Goal: Transaction & Acquisition: Purchase product/service

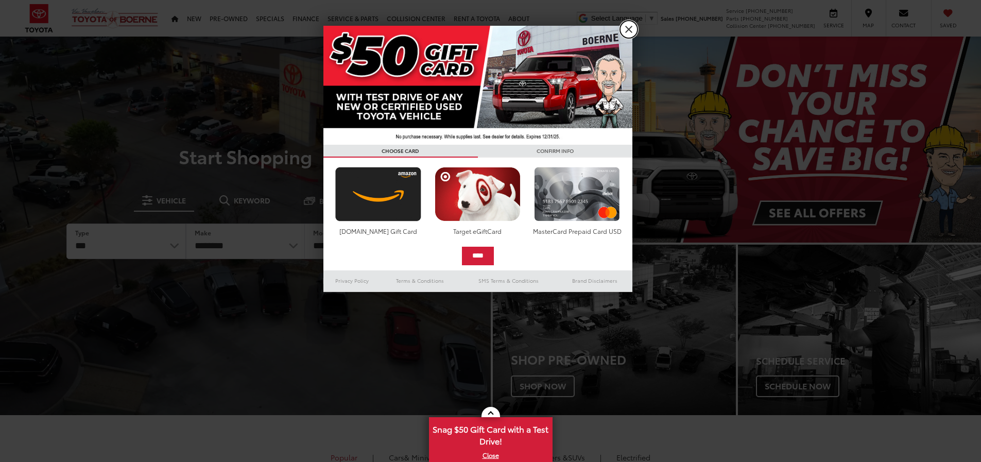
click at [628, 32] on link "X" at bounding box center [629, 30] width 18 height 18
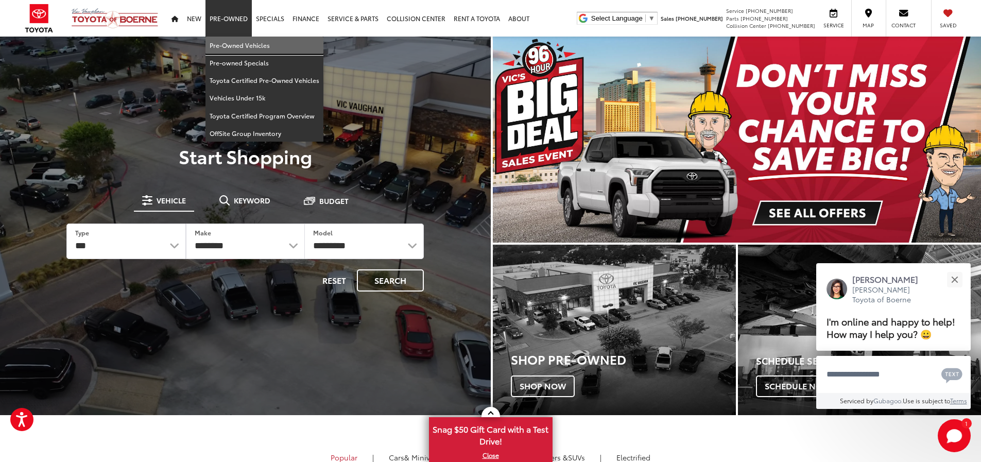
click at [234, 47] on link "Pre-Owned Vehicles" at bounding box center [264, 46] width 118 height 18
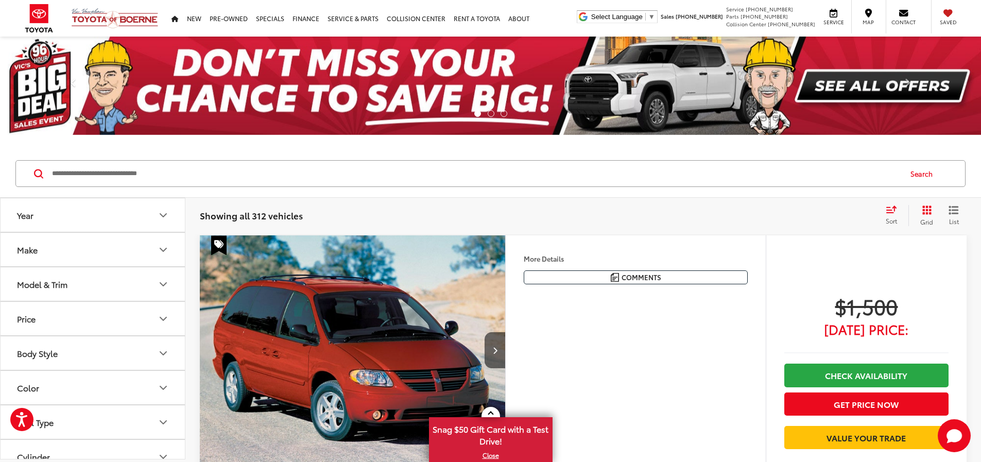
click at [34, 247] on div "Make" at bounding box center [27, 250] width 21 height 10
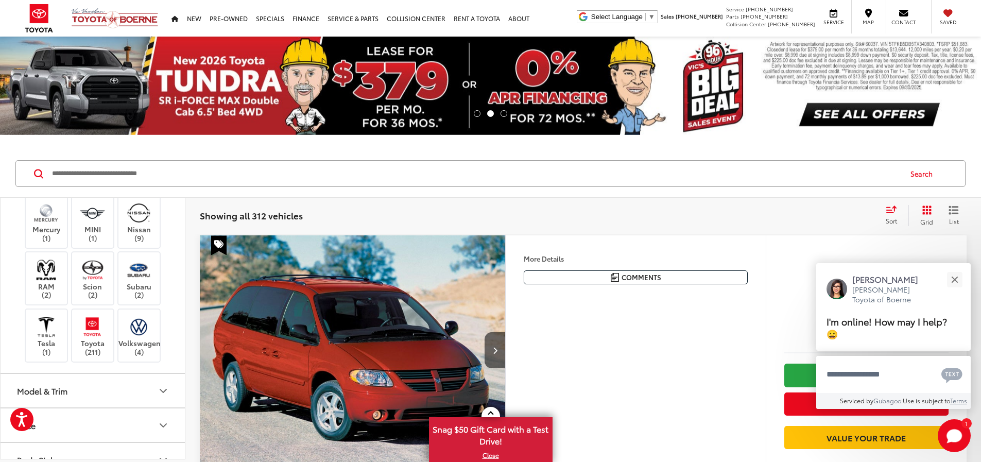
scroll to position [463, 0]
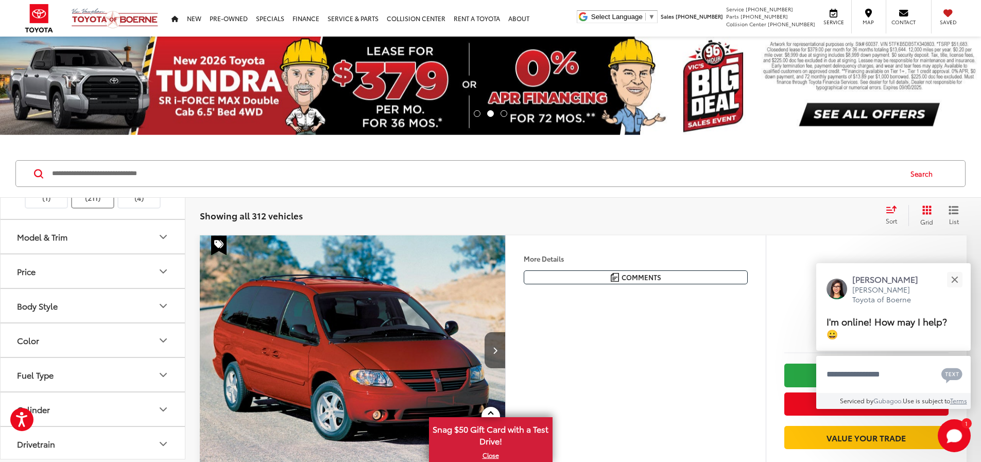
click at [87, 185] on img at bounding box center [92, 173] width 28 height 24
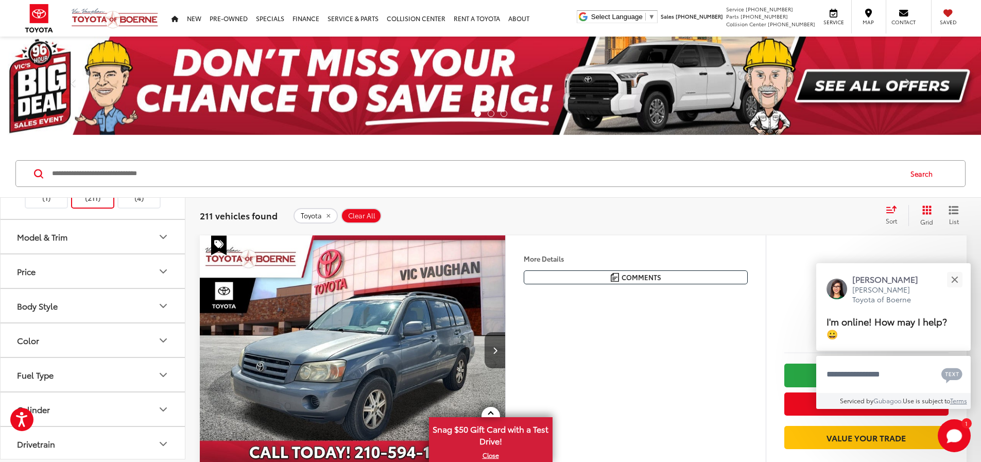
scroll to position [618, 0]
click at [41, 101] on div "Model & Trim" at bounding box center [42, 97] width 50 height 10
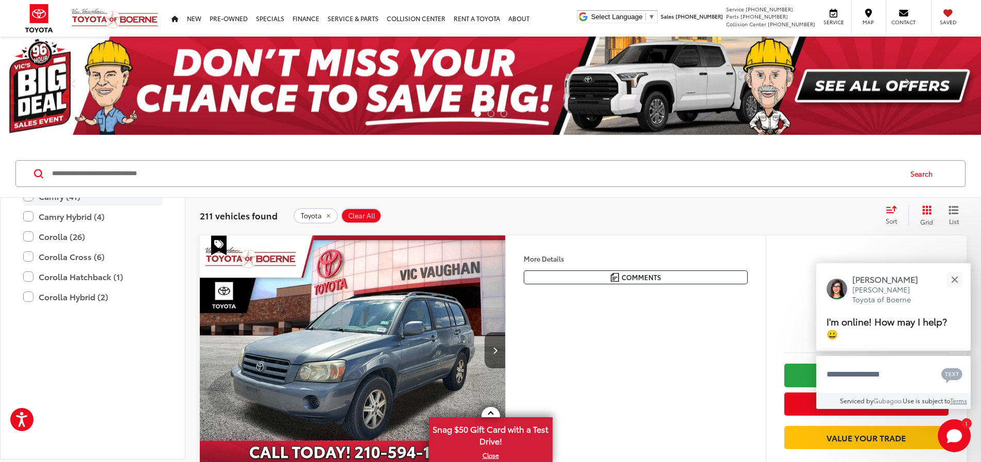
click at [56, 205] on label "Camry (41)" at bounding box center [92, 196] width 139 height 18
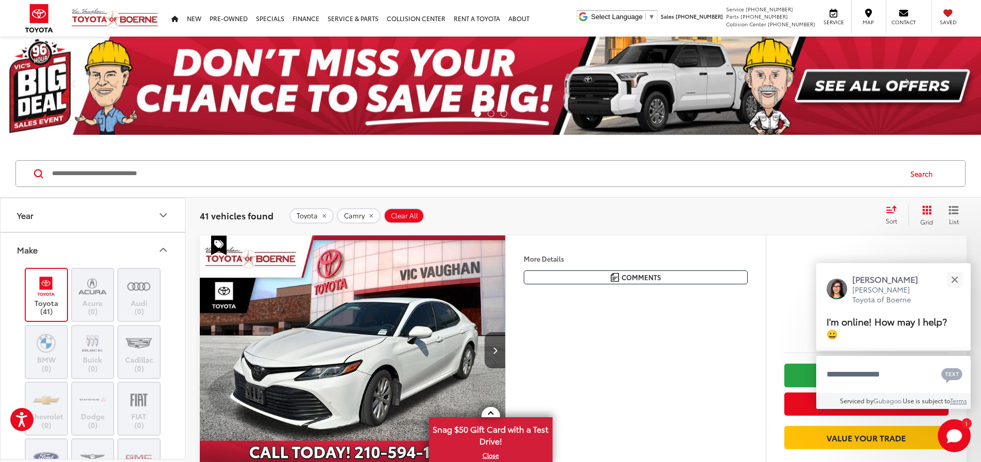
click at [100, 210] on button "Year" at bounding box center [93, 214] width 185 height 33
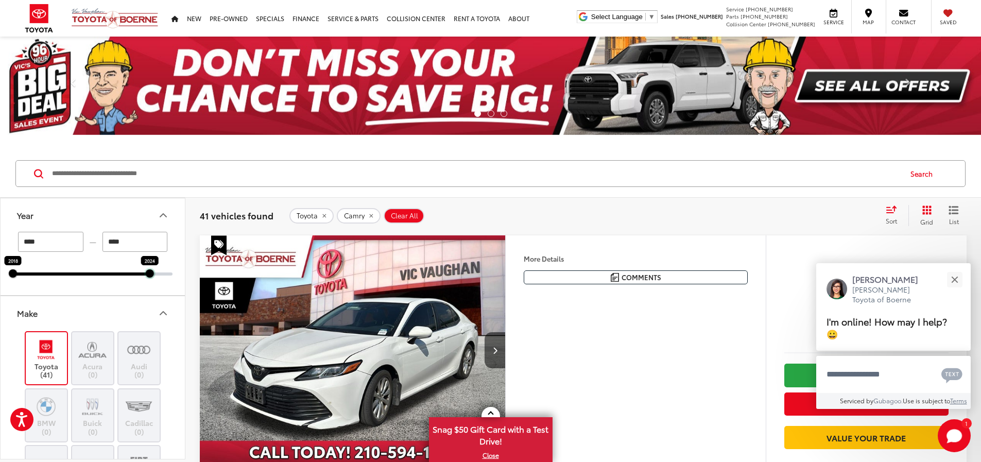
drag, startPoint x: 171, startPoint y: 273, endPoint x: 151, endPoint y: 273, distance: 20.1
click at [151, 273] on div at bounding box center [150, 273] width 8 height 8
type input "****"
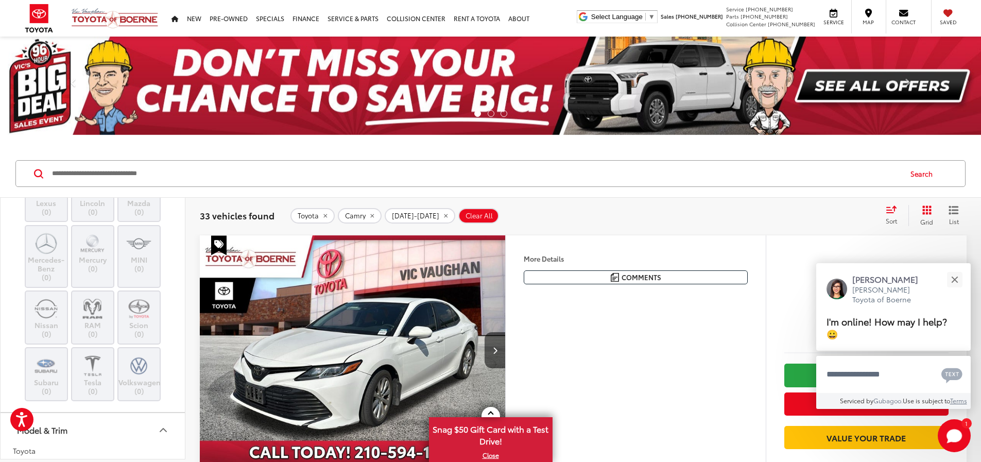
scroll to position [772, 0]
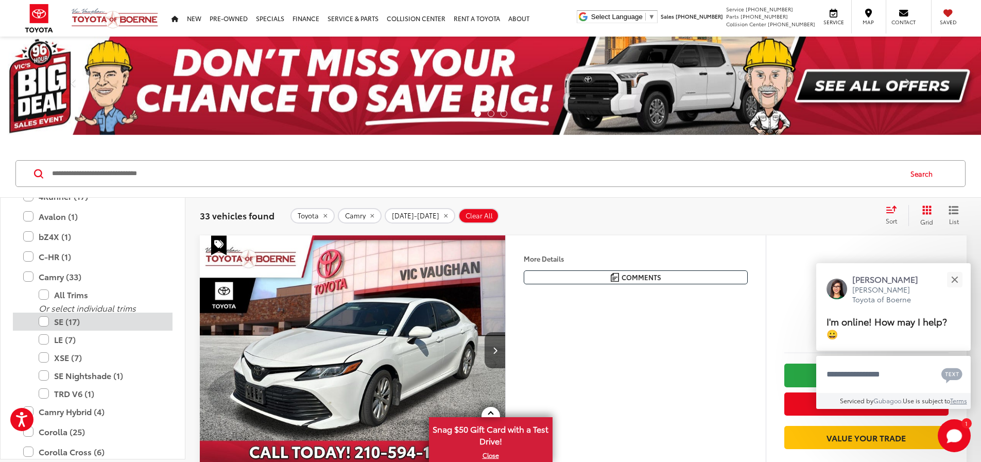
click at [56, 322] on label "SE (17)" at bounding box center [101, 322] width 124 height 18
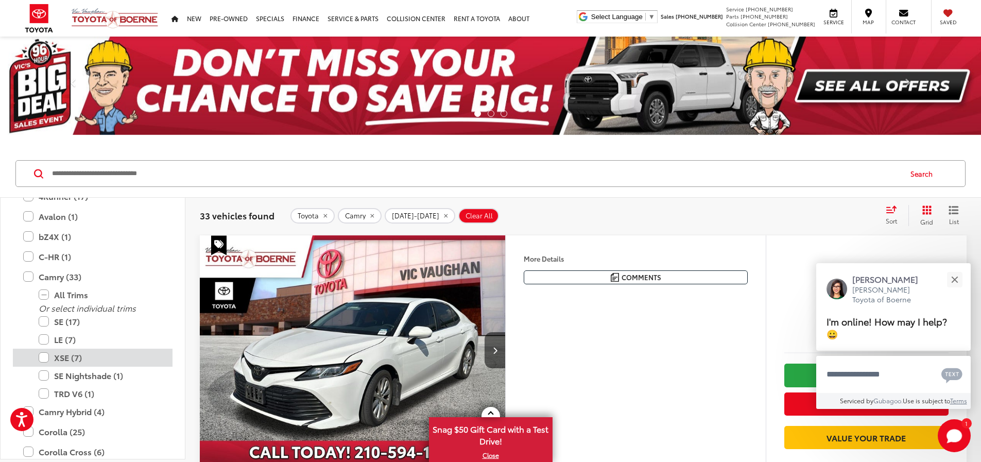
click at [61, 357] on label "XSE (7)" at bounding box center [101, 358] width 124 height 18
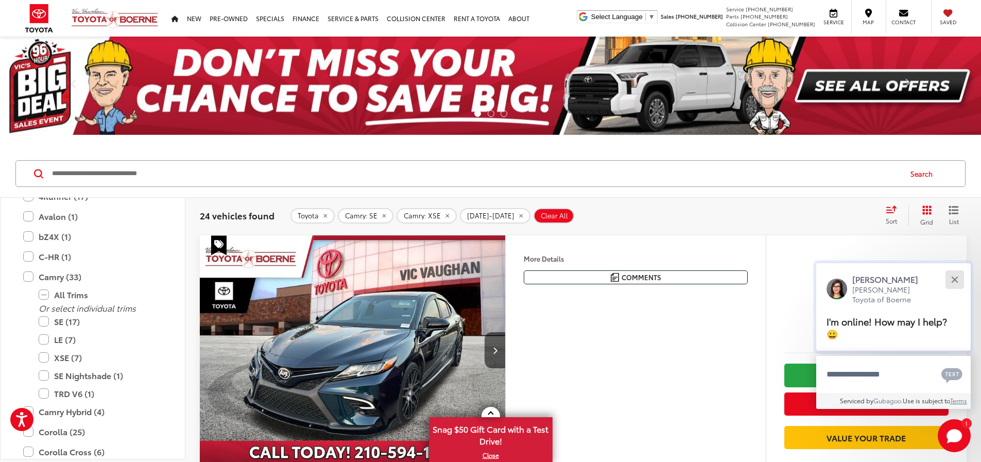
click at [958, 279] on button "Close" at bounding box center [954, 279] width 22 height 22
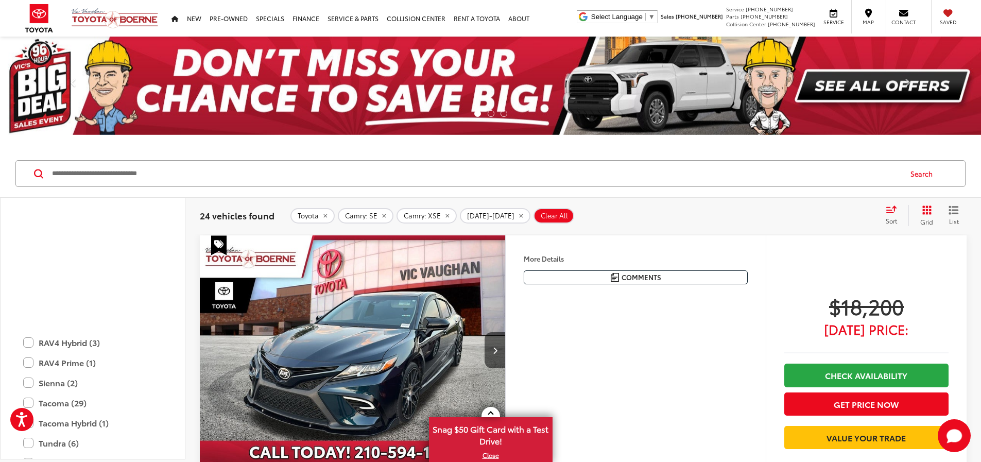
scroll to position [1070, 0]
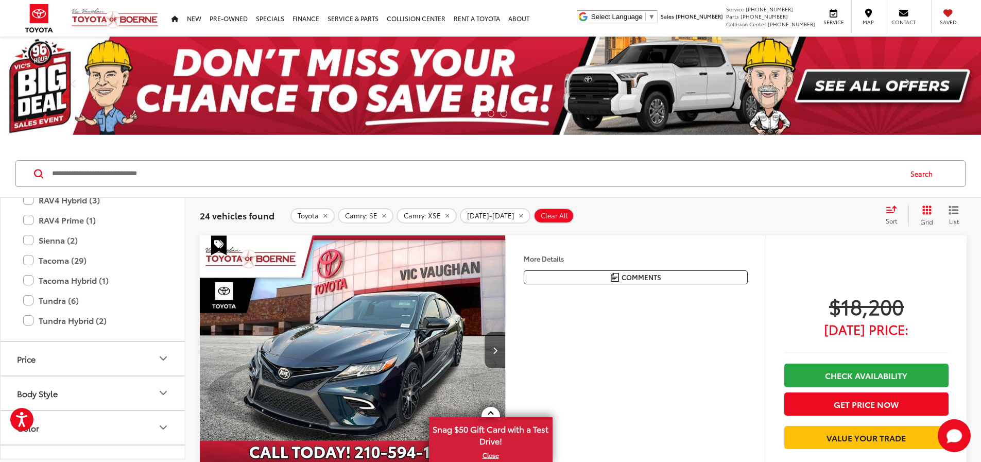
click at [96, 351] on button "Price" at bounding box center [93, 358] width 185 height 33
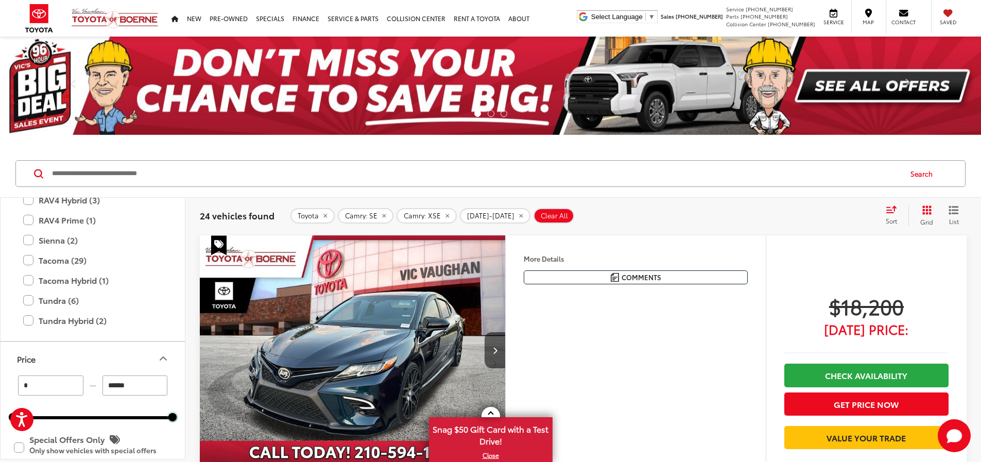
drag, startPoint x: 171, startPoint y: 417, endPoint x: 106, endPoint y: 411, distance: 65.1
click at [104, 411] on div "* — ****** 0 71000" at bounding box center [93, 397] width 160 height 44
drag, startPoint x: 171, startPoint y: 417, endPoint x: 72, endPoint y: 416, distance: 99.9
click at [72, 416] on div at bounding box center [72, 417] width 8 height 8
type input "******"
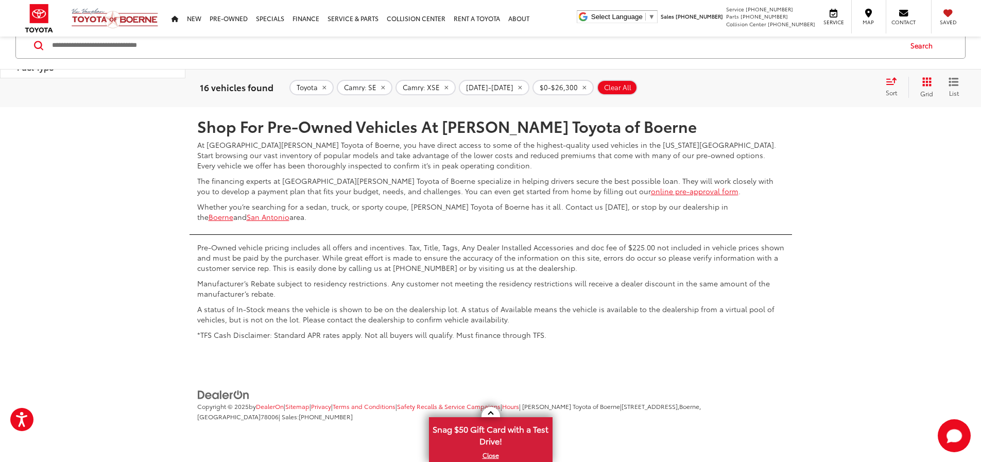
scroll to position [5613, 0]
click at [821, 86] on link "2" at bounding box center [829, 76] width 16 height 19
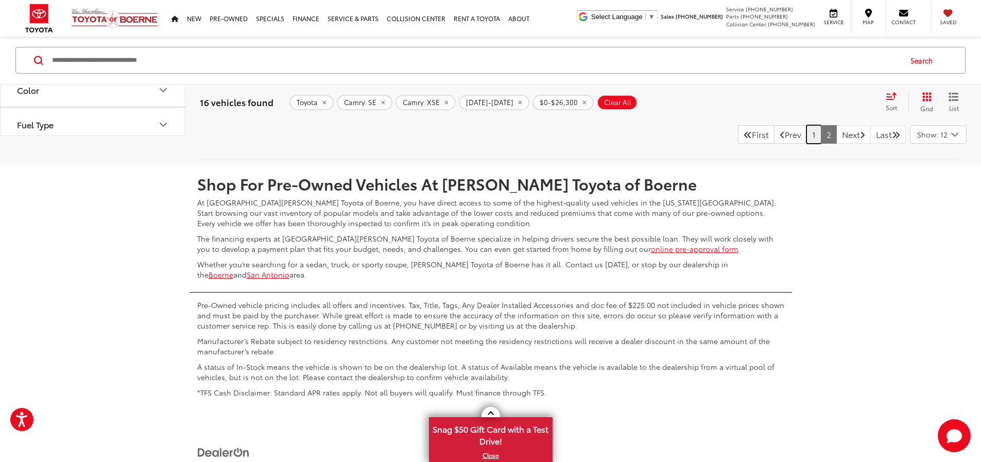
click at [806, 144] on link "1" at bounding box center [813, 134] width 15 height 19
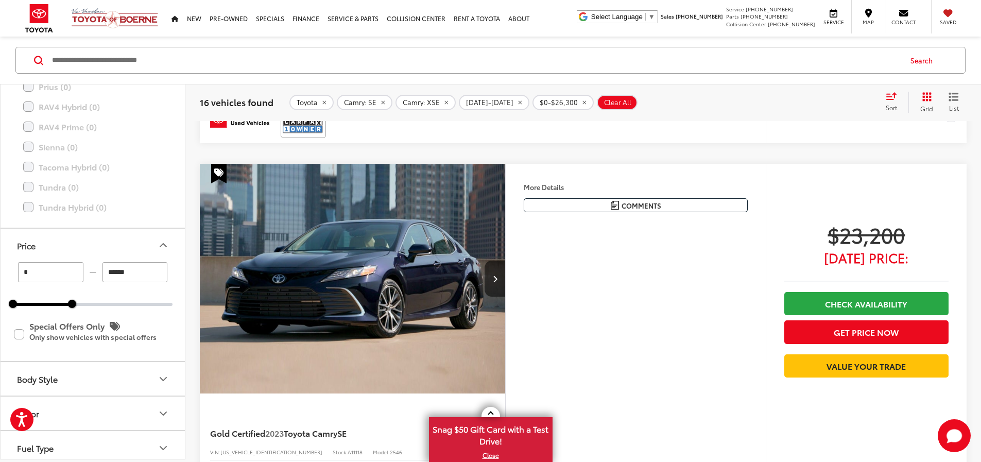
scroll to position [3925, 0]
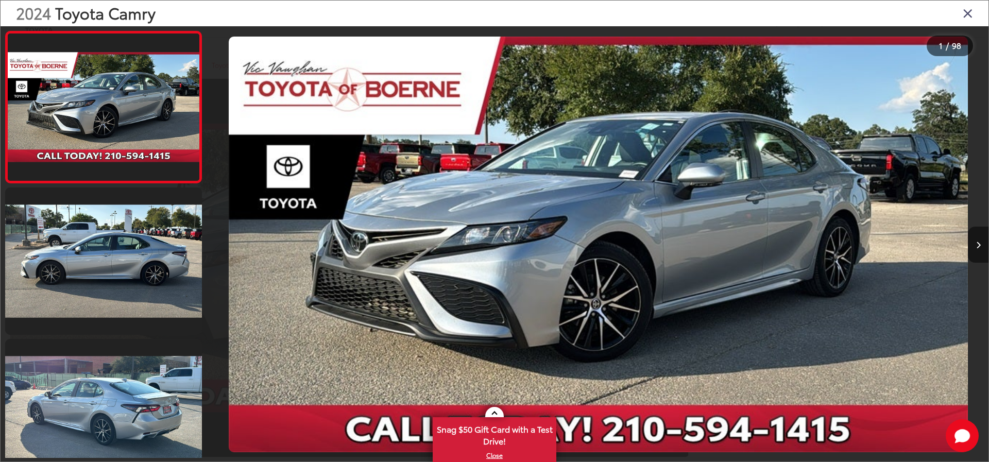
click at [977, 246] on icon "Next image" at bounding box center [978, 245] width 5 height 7
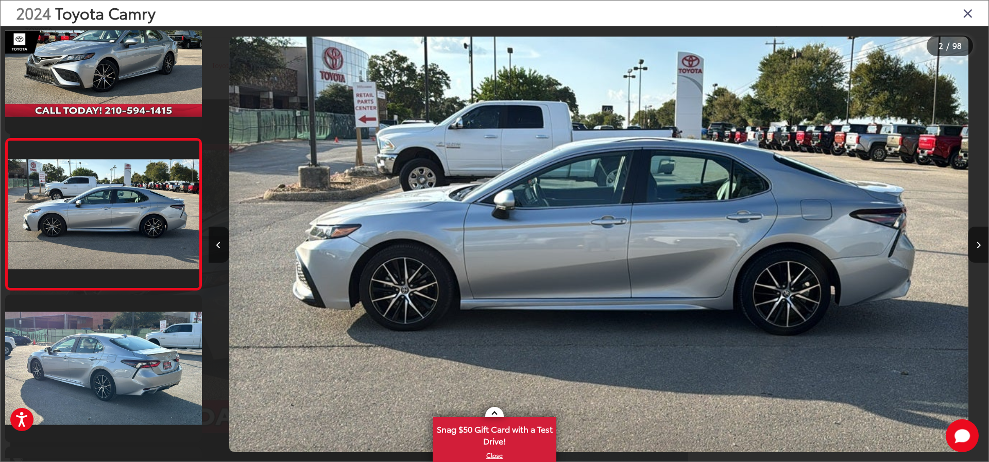
scroll to position [0, 780]
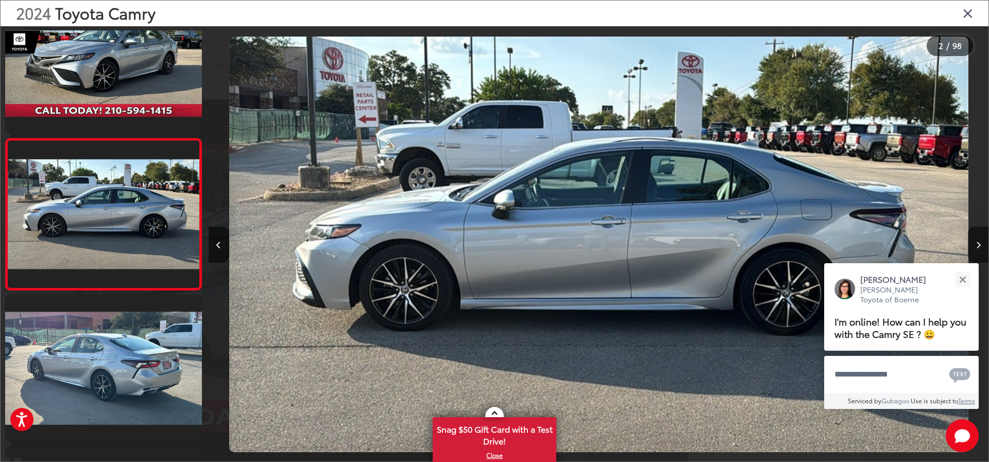
click at [977, 246] on icon "Next image" at bounding box center [978, 245] width 5 height 7
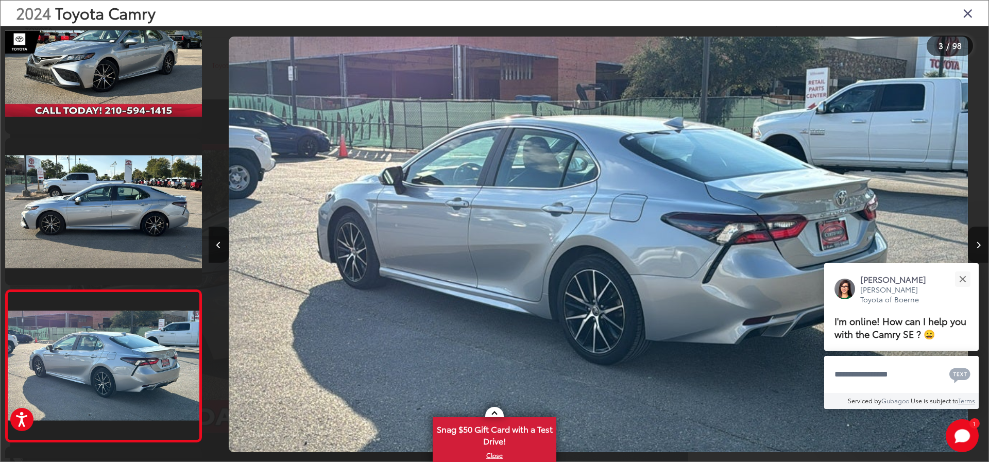
scroll to position [196, 0]
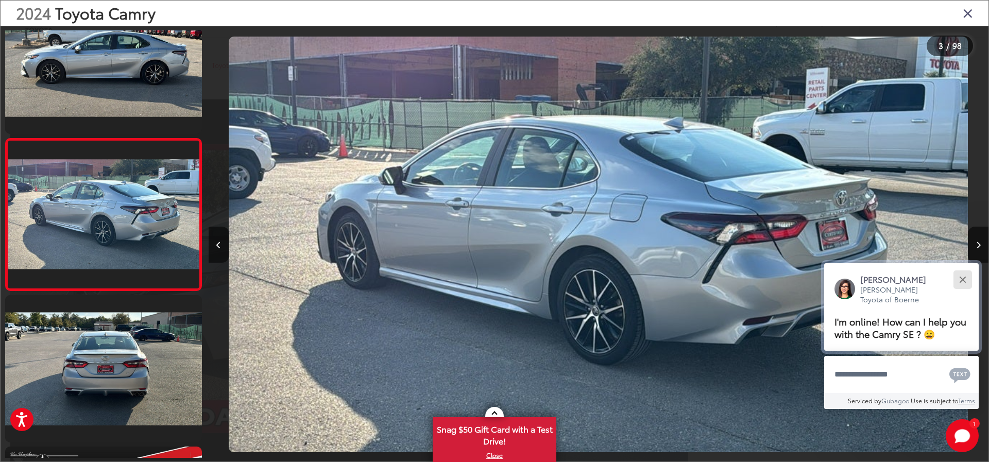
click at [959, 269] on button "Close" at bounding box center [962, 279] width 22 height 22
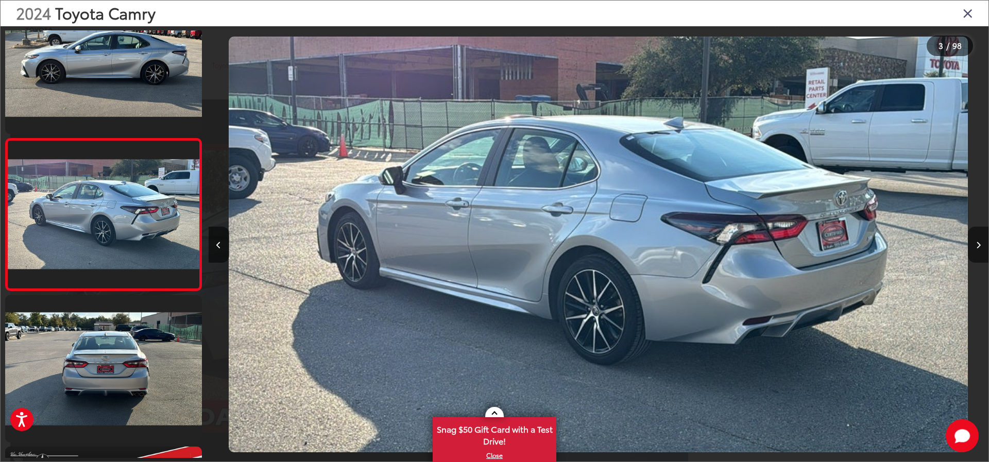
click at [976, 244] on icon "Next image" at bounding box center [978, 245] width 5 height 7
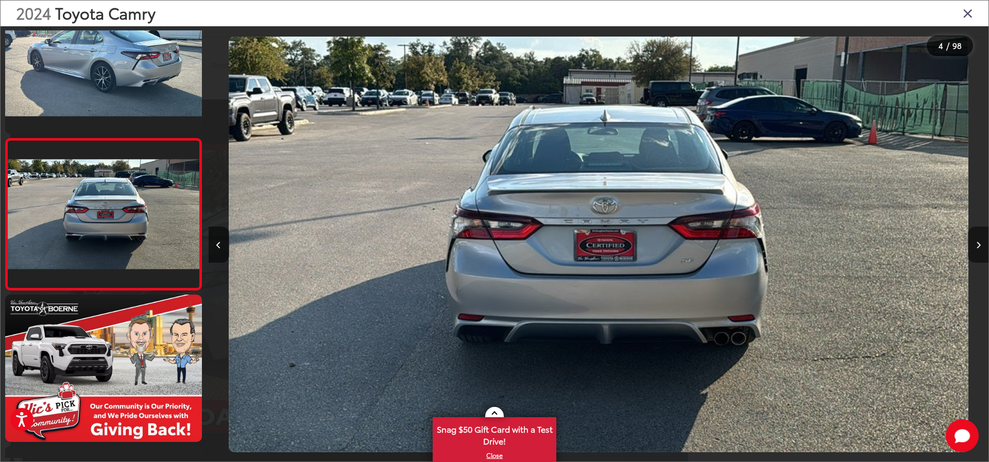
scroll to position [0, 0]
click at [976, 244] on icon "Next image" at bounding box center [978, 245] width 5 height 7
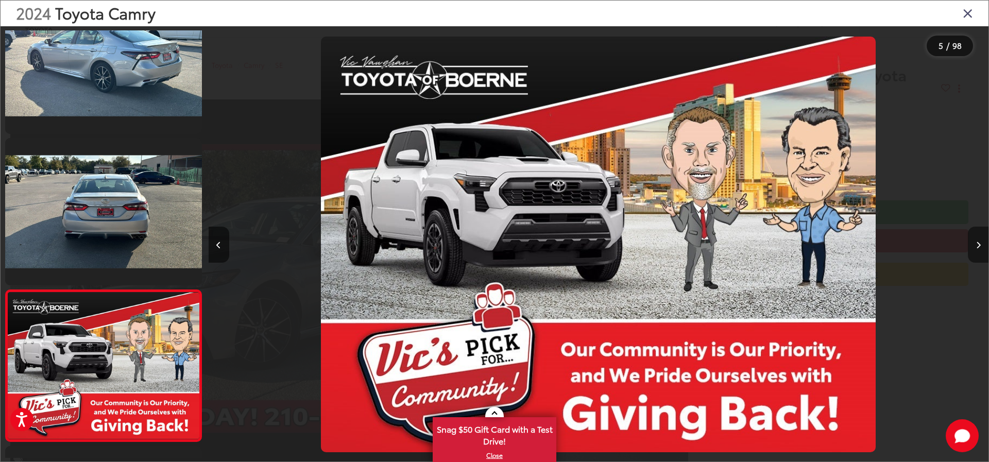
scroll to position [499, 0]
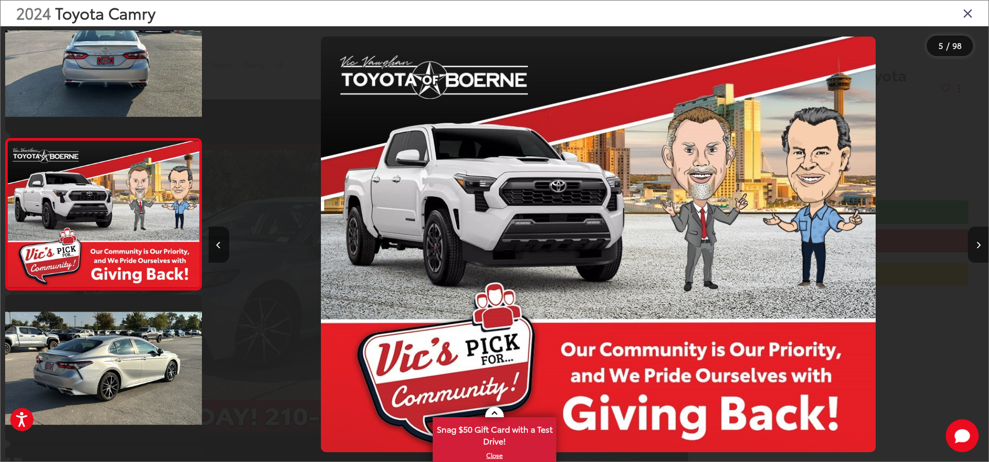
click at [976, 244] on icon "Next image" at bounding box center [978, 245] width 5 height 7
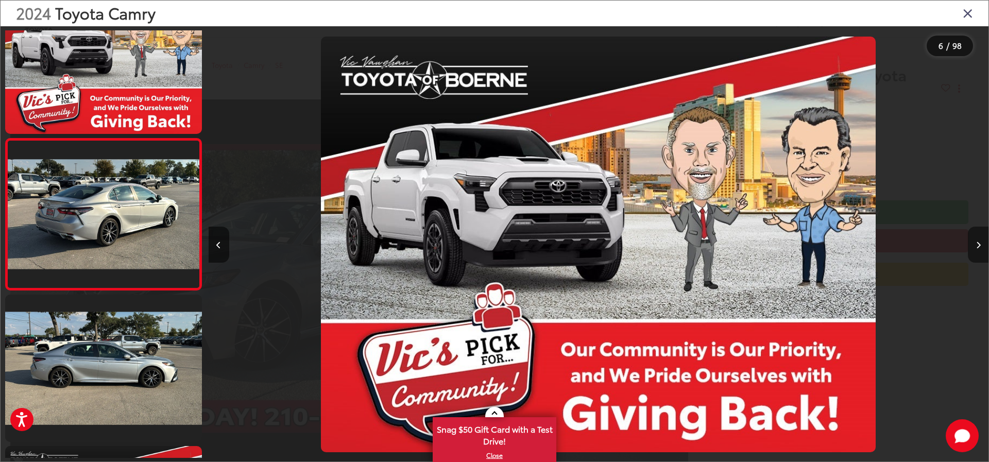
scroll to position [0, 3899]
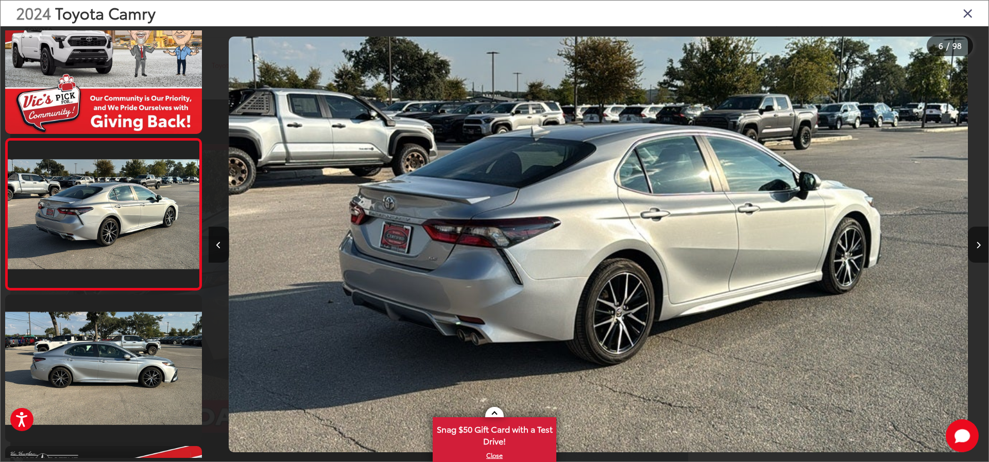
click at [976, 244] on icon "Next image" at bounding box center [978, 245] width 5 height 7
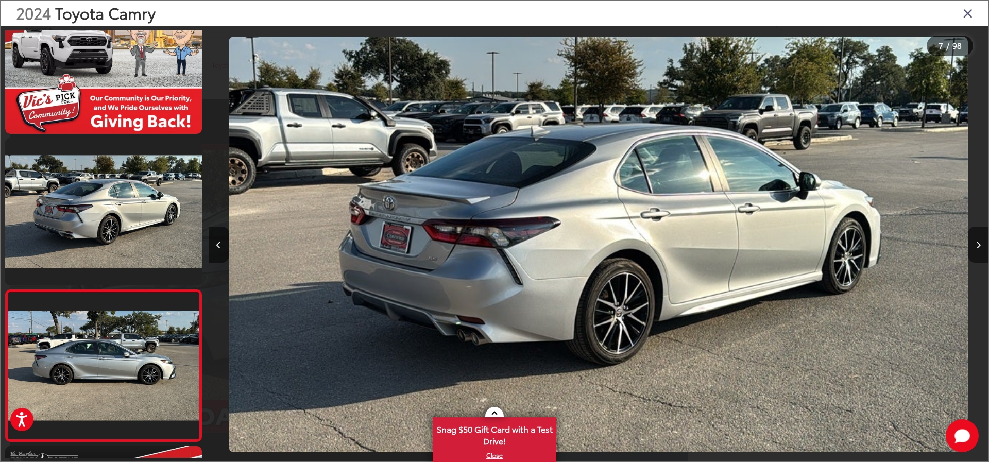
scroll to position [802, 0]
